Goal: Check status: Check status

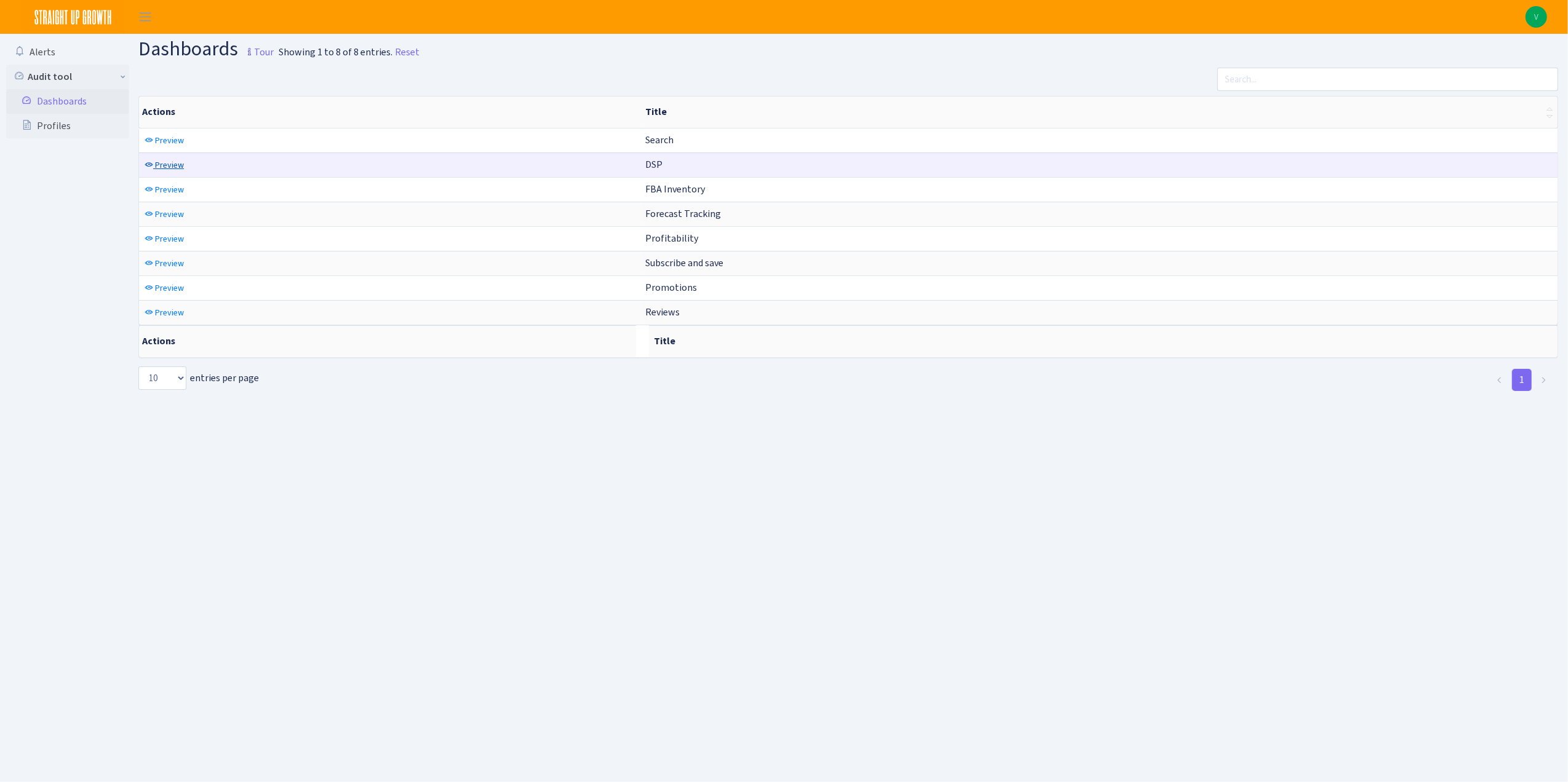
drag, startPoint x: 168, startPoint y: 163, endPoint x: 481, endPoint y: 176, distance: 313.3
click at [169, 163] on span "Preview" at bounding box center [169, 166] width 29 height 12
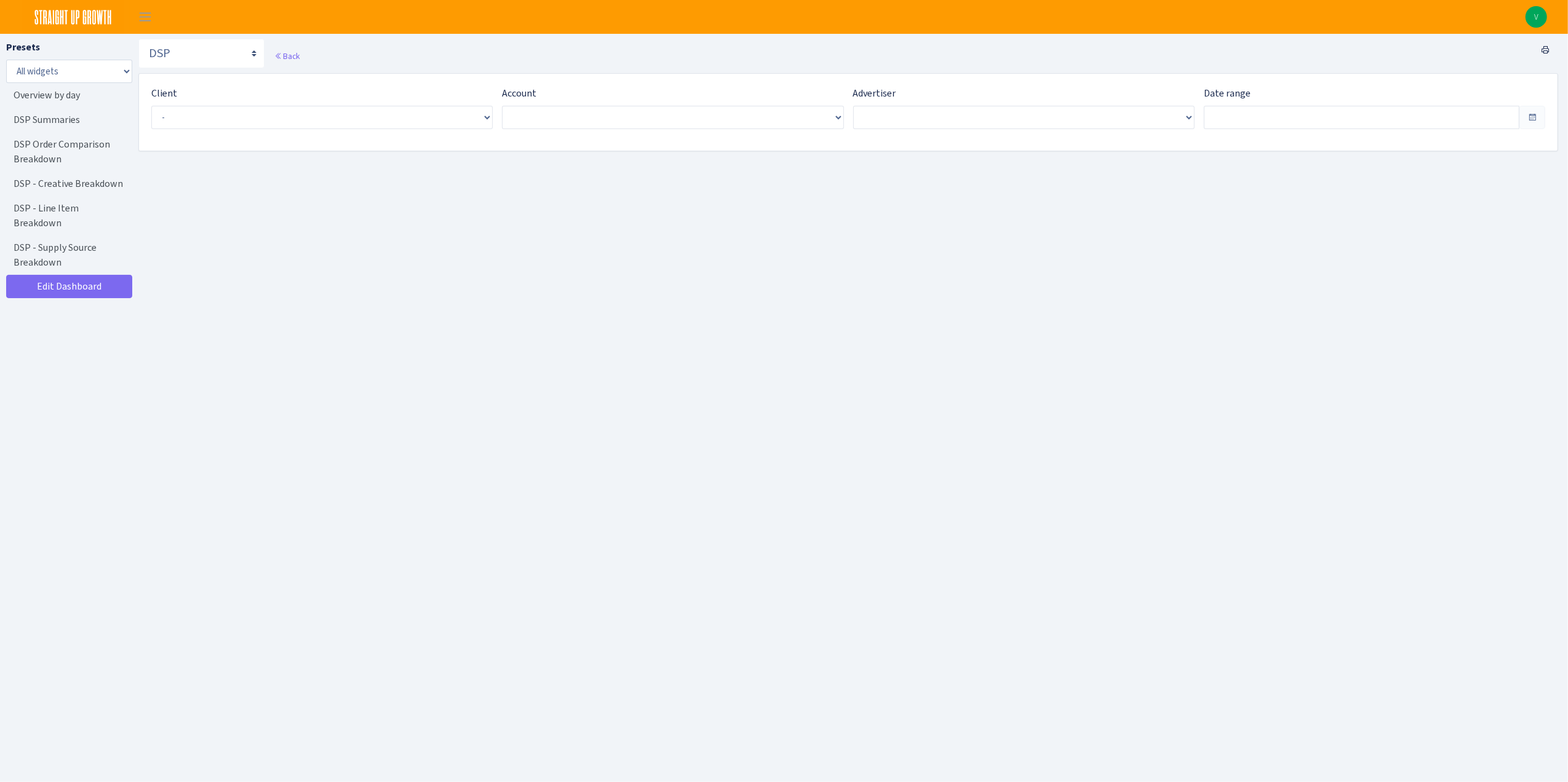
type input "[DATE] - [DATE]"
click at [429, 103] on div "Client - Simply Protein <span class="badge badge-success">Current</span><span c…" at bounding box center [319, 107] width 338 height 44
click at [435, 130] on span "Select an entry" at bounding box center [320, 118] width 337 height 23
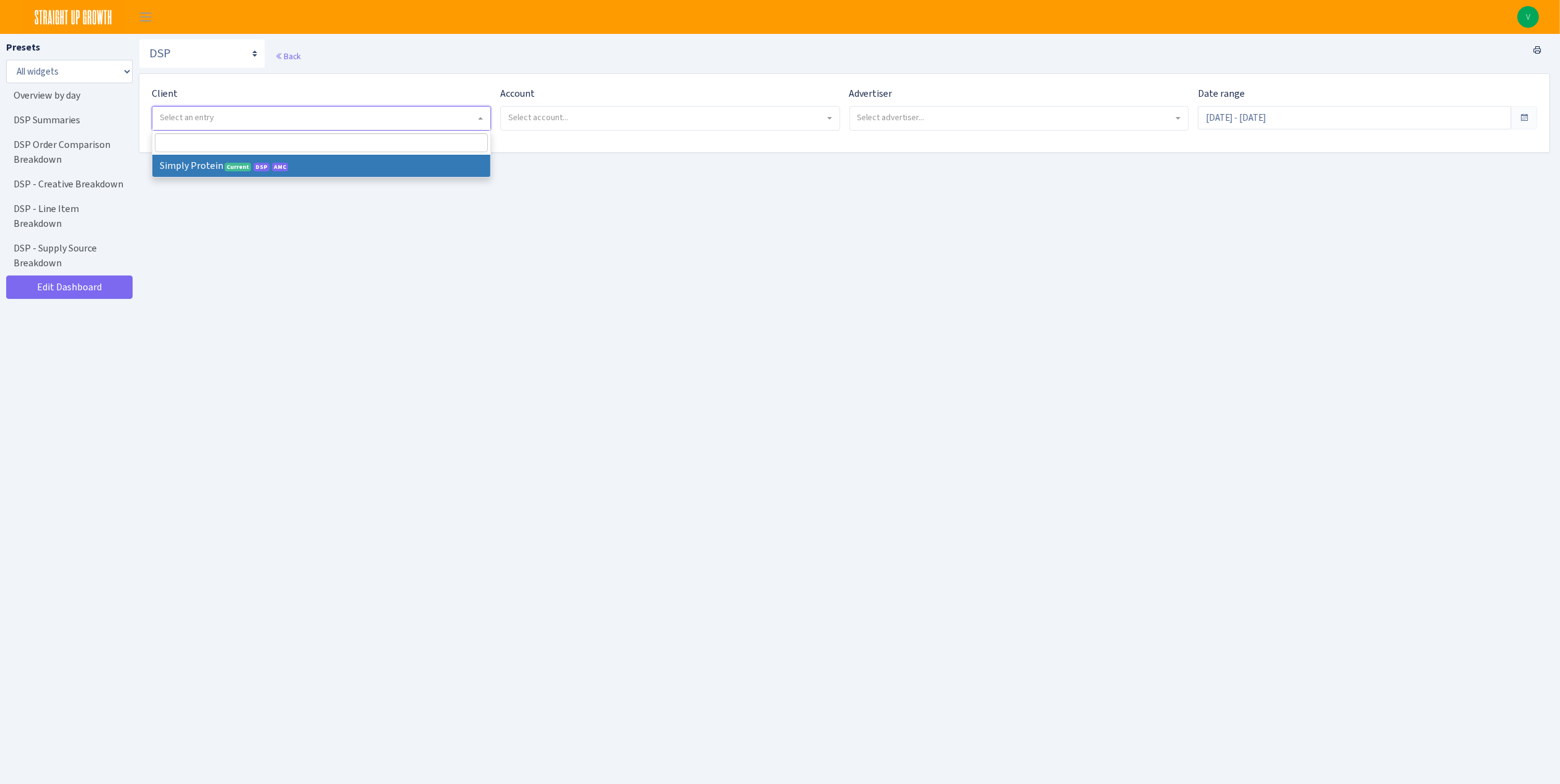
drag, startPoint x: 438, startPoint y: 166, endPoint x: 541, endPoint y: 126, distance: 110.5
select select "332"
select select
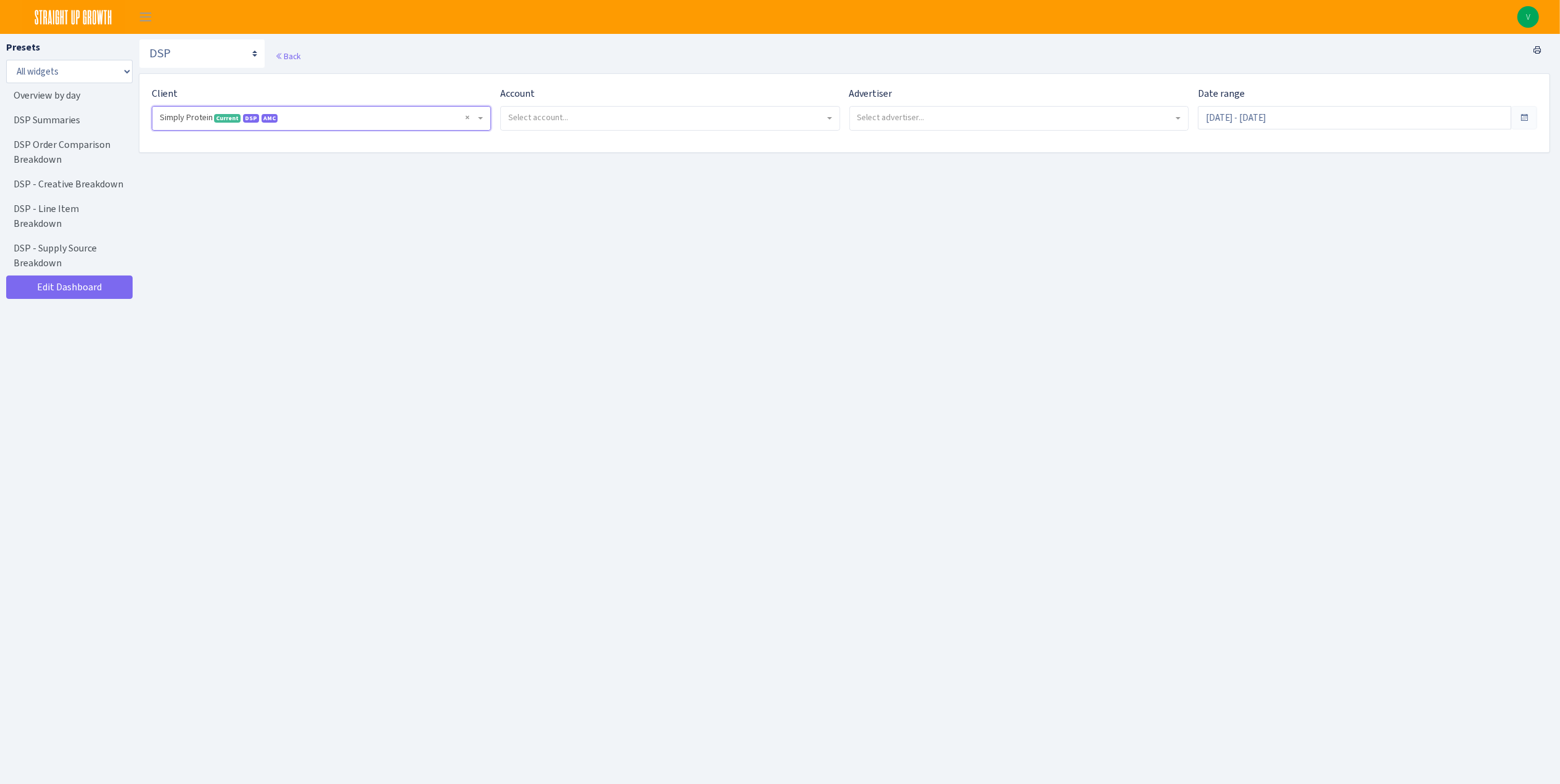
click at [556, 121] on span "Select account..." at bounding box center [537, 117] width 60 height 12
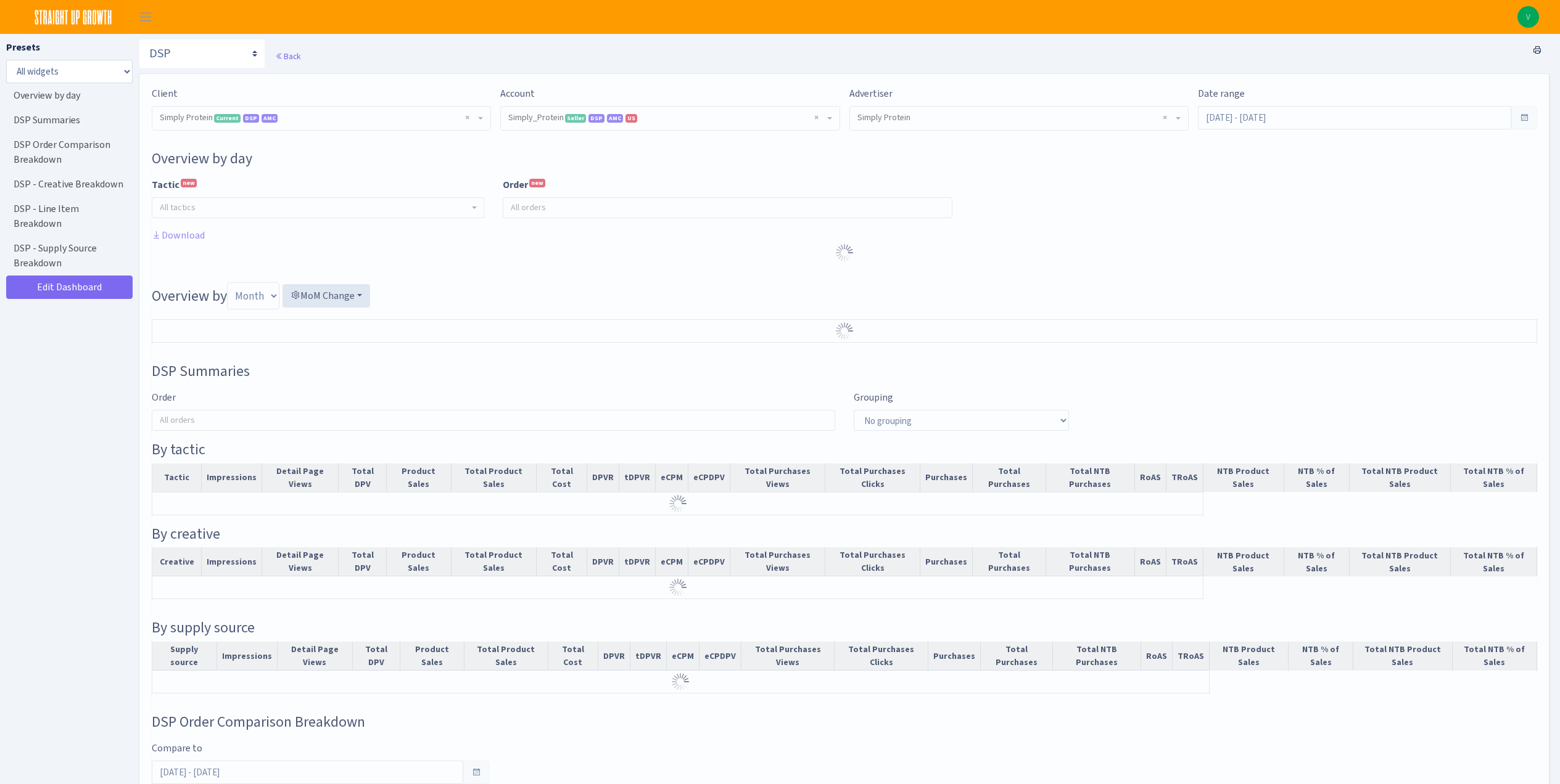
select select "470438976738569"
select select "577135095539250507"
select select
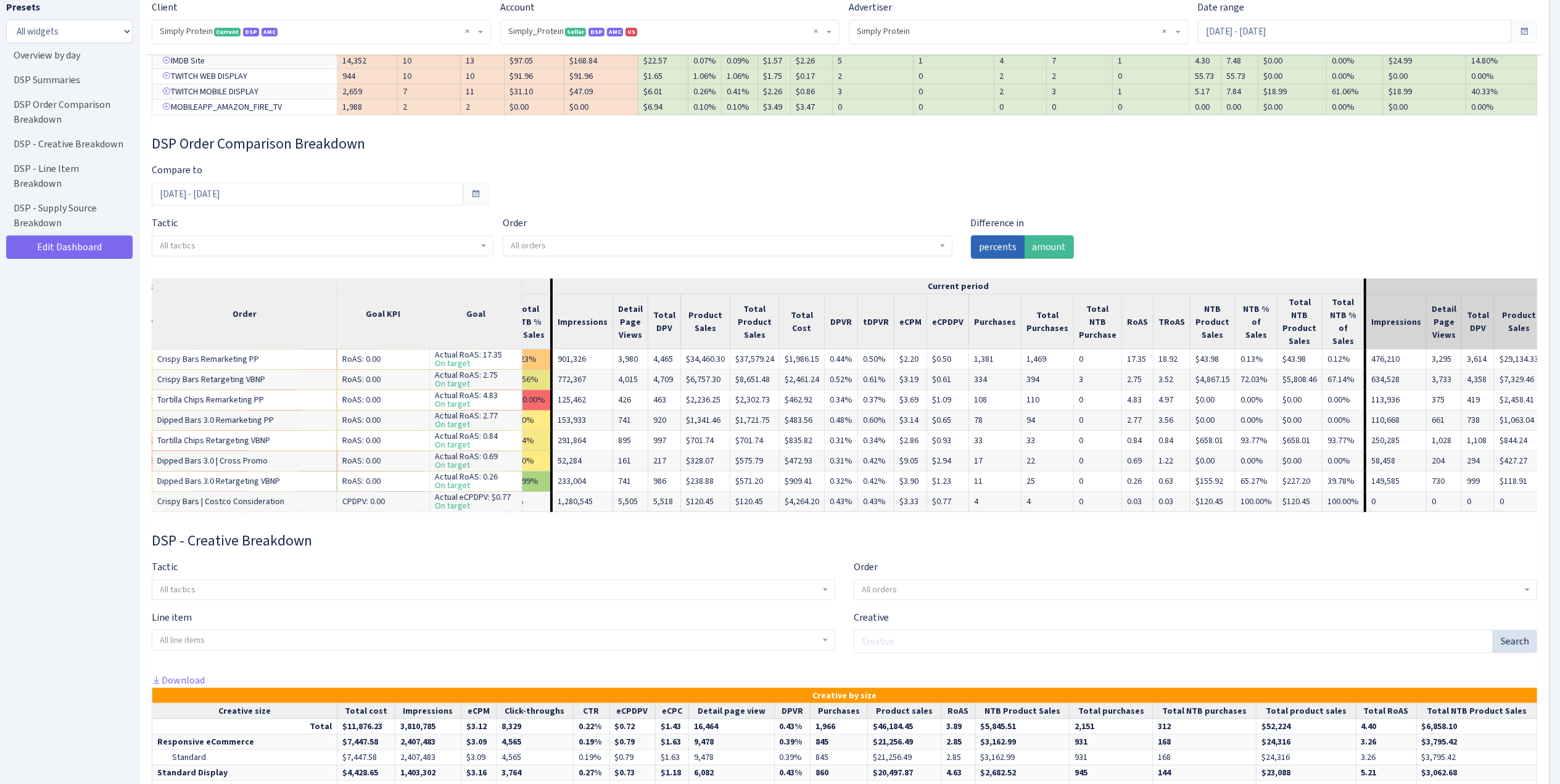
scroll to position [0, 800]
click at [614, 580] on div "Tactic - Retargeting Prospecting Remarketing Cross promo All tactics" at bounding box center [493, 580] width 702 height 41
